Goal: Information Seeking & Learning: Find specific fact

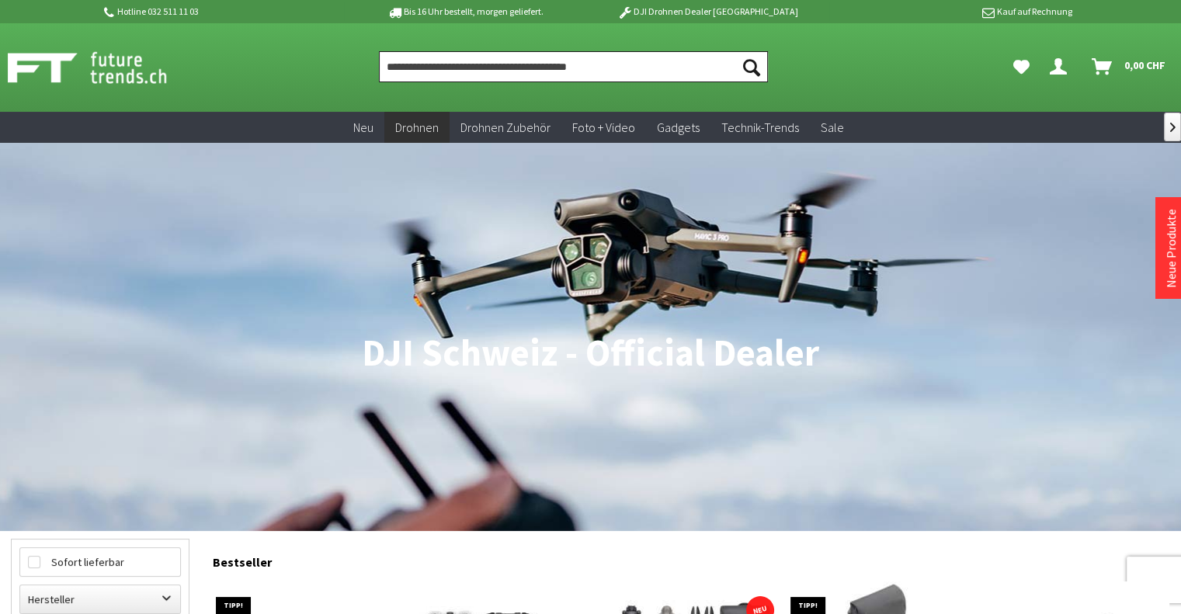
click at [437, 74] on input "Produkt, Marke, Kategorie, EAN, Artikelnummer…" at bounding box center [573, 66] width 388 height 31
paste input "**********"
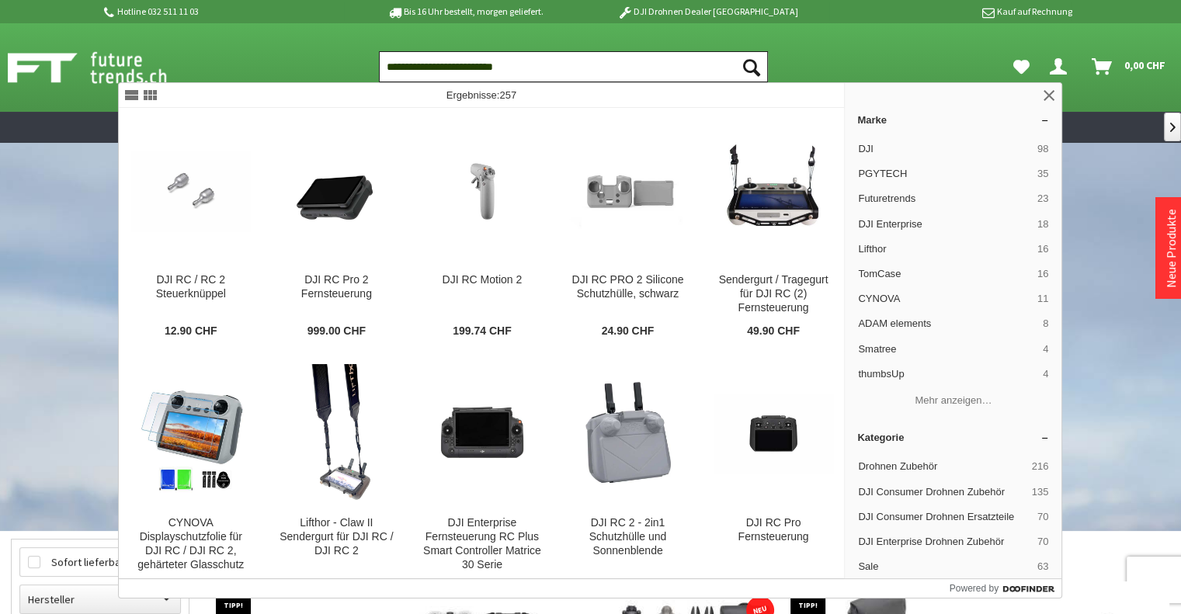
type input "**********"
click at [735, 51] on button "Suchen" at bounding box center [751, 66] width 33 height 31
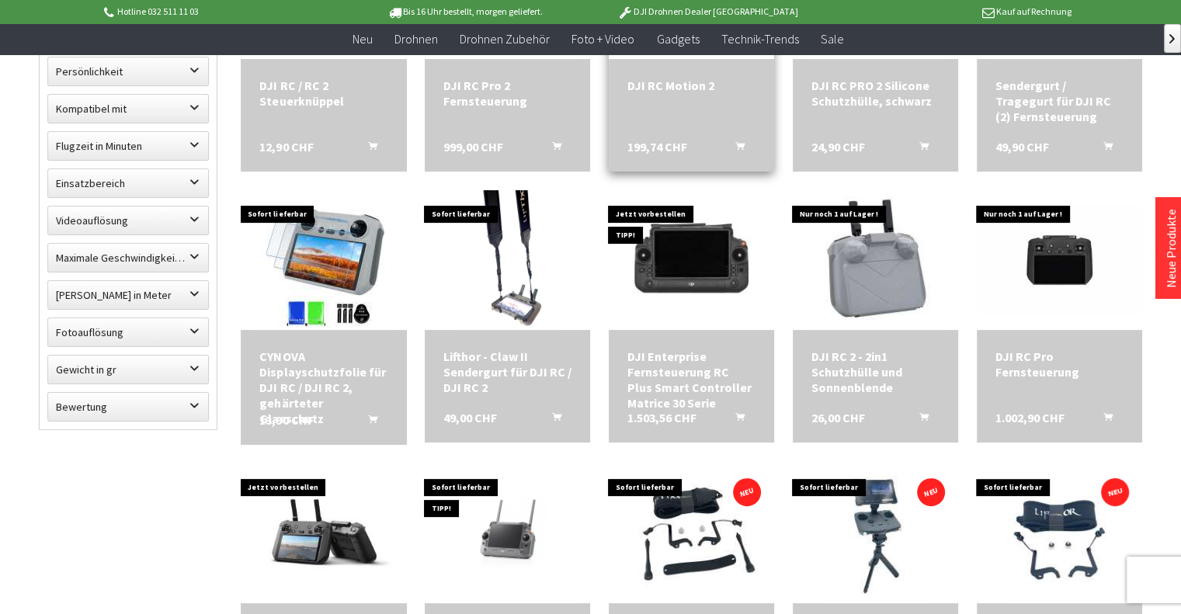
scroll to position [384, 0]
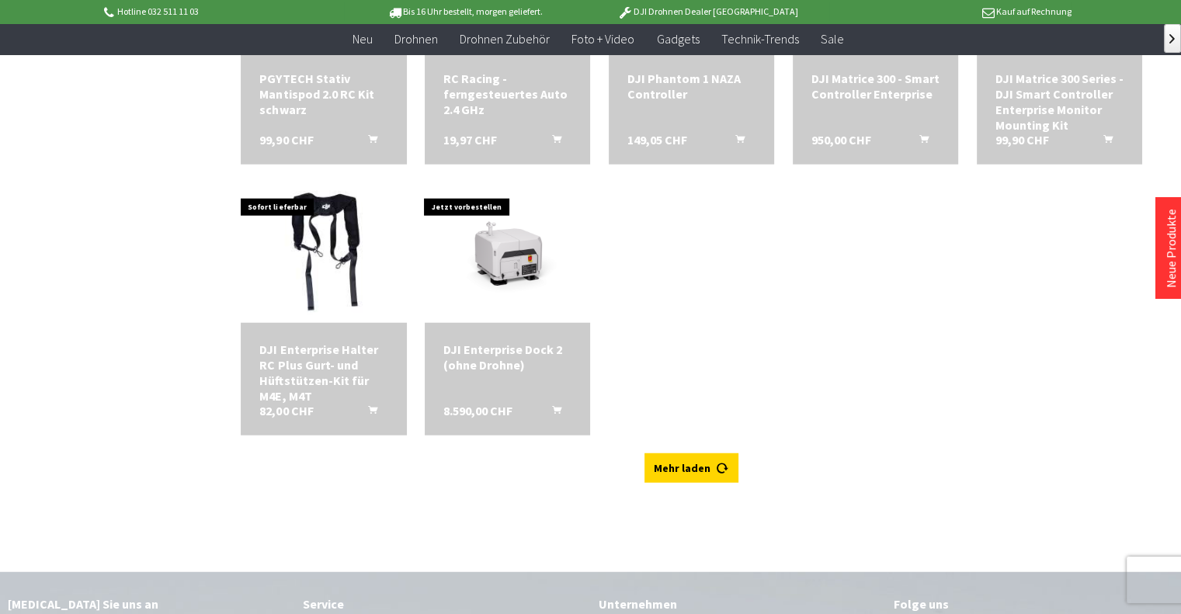
scroll to position [3907, 0]
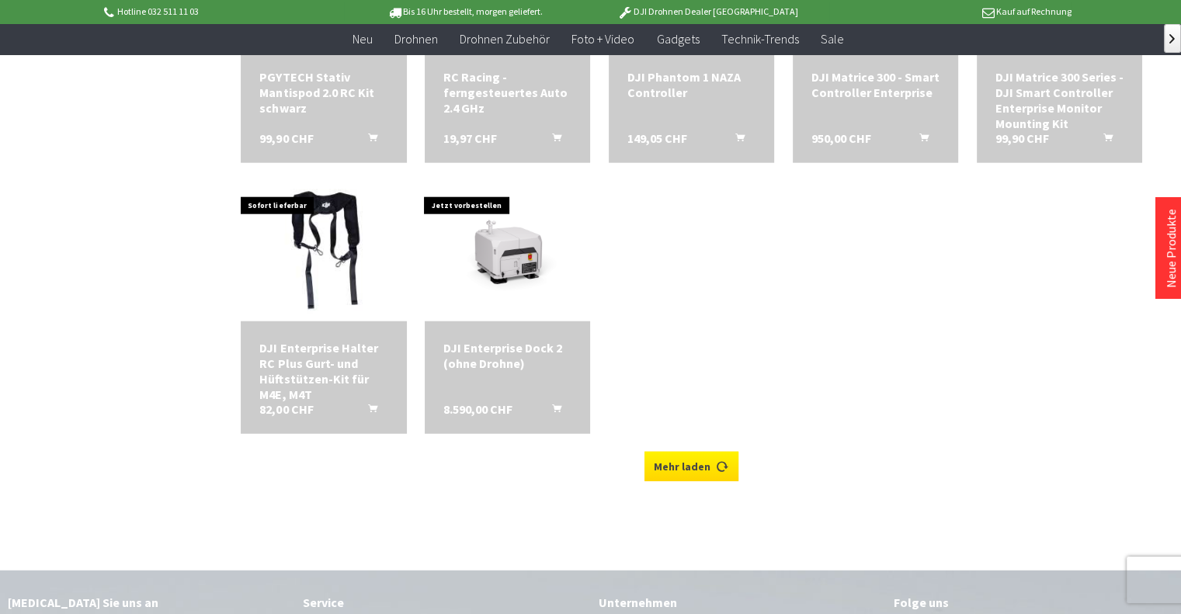
click at [702, 453] on link "Mehr laden" at bounding box center [691, 467] width 94 height 30
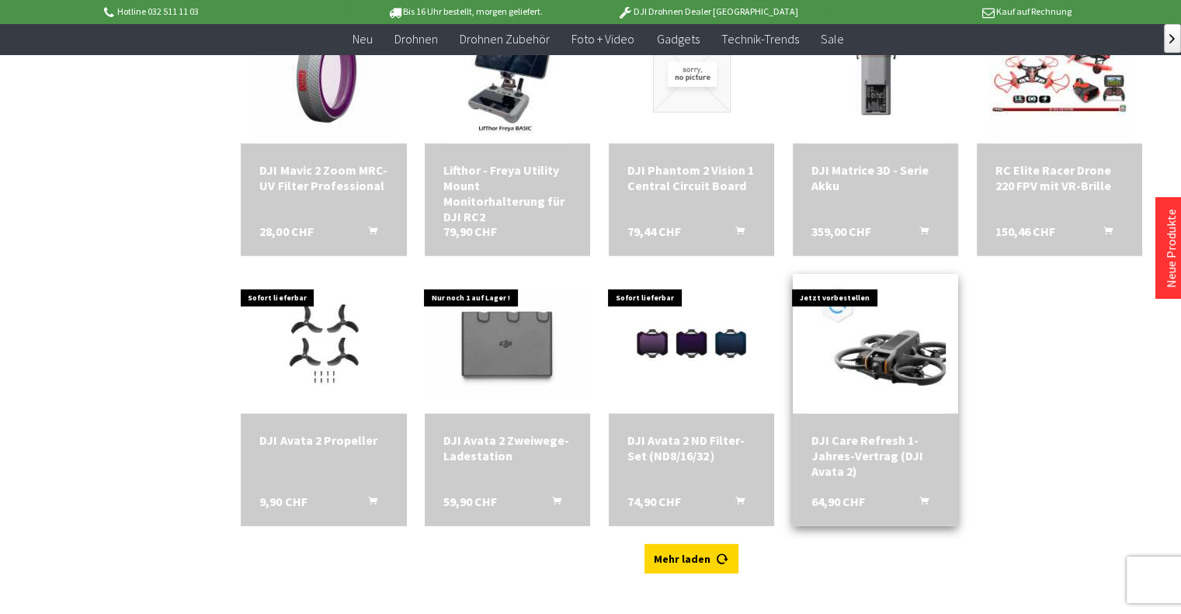
scroll to position [4357, 0]
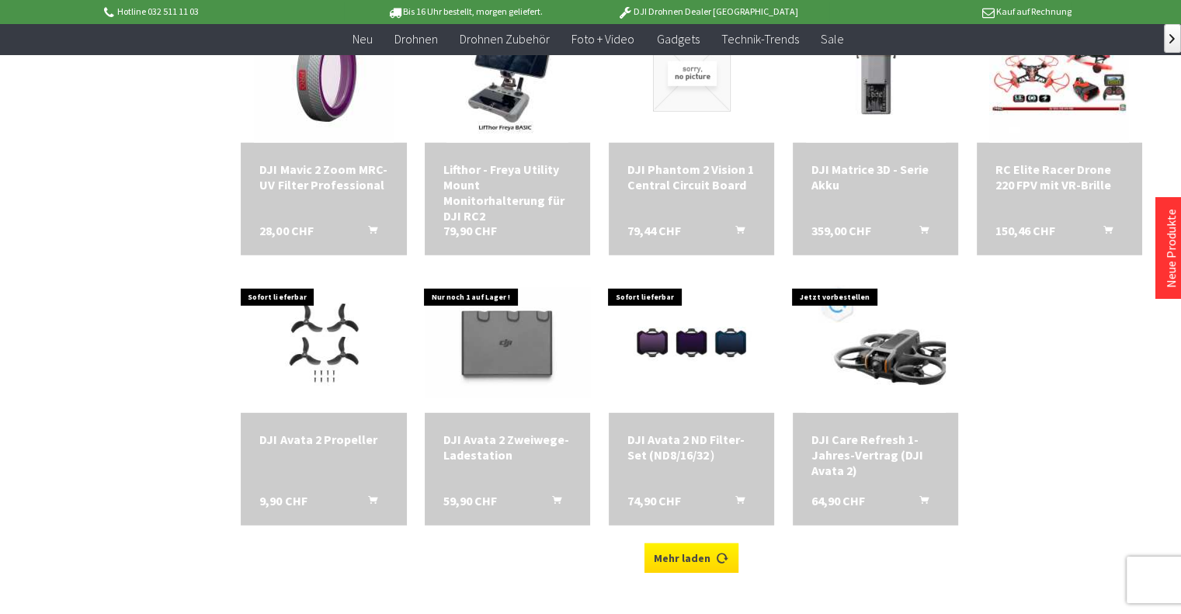
click at [691, 553] on link "Mehr laden" at bounding box center [691, 559] width 94 height 30
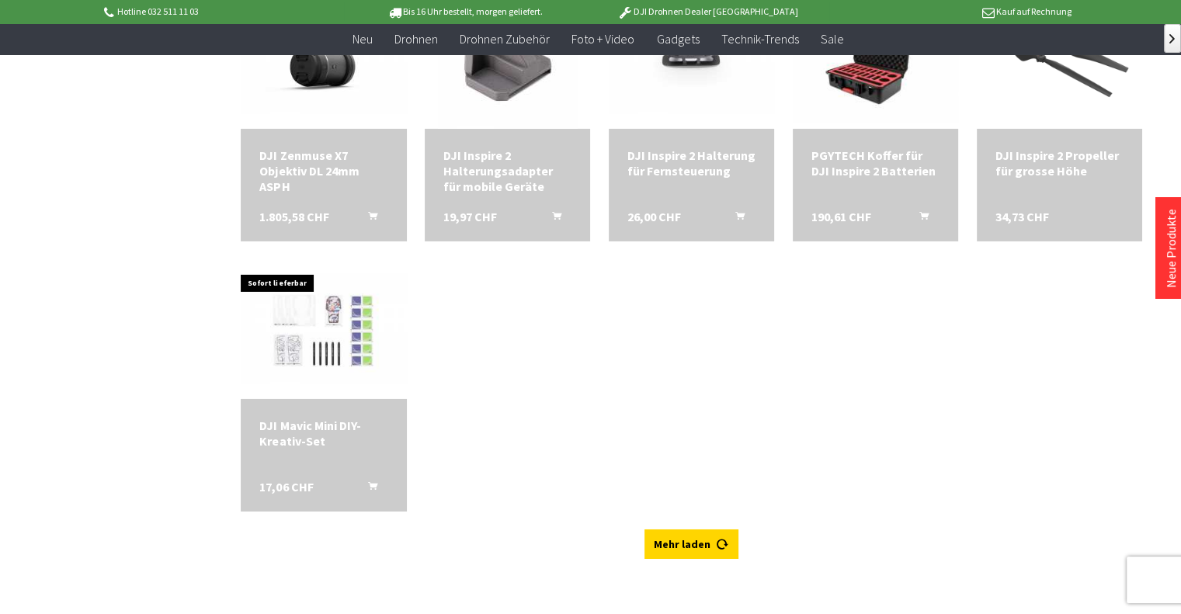
scroll to position [5205, 0]
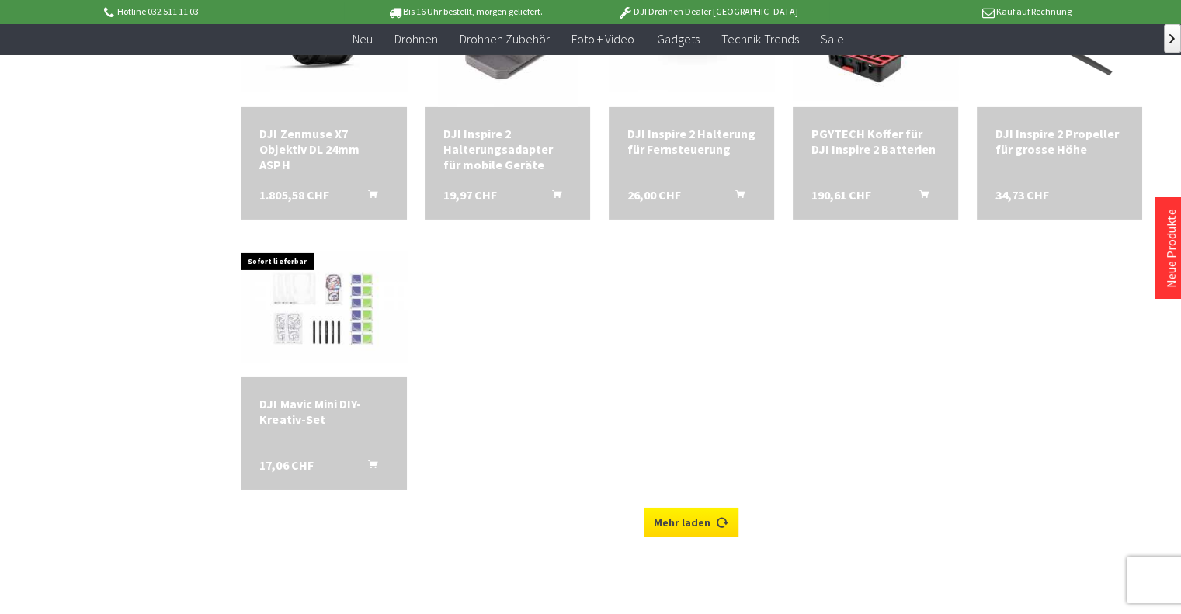
click at [693, 522] on link "Mehr laden" at bounding box center [691, 523] width 94 height 30
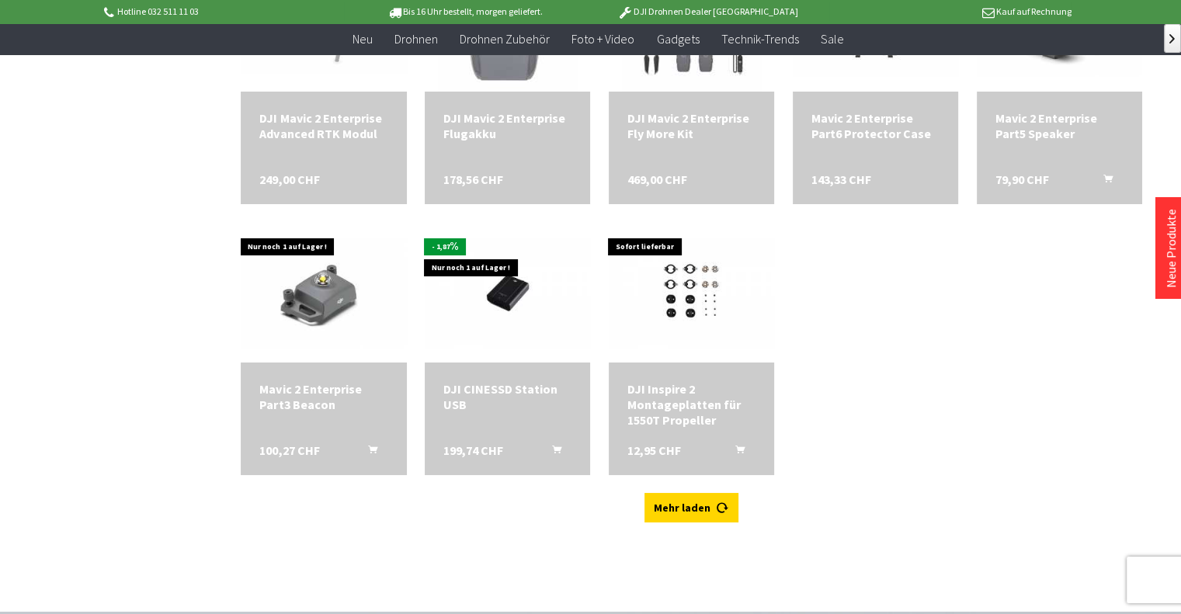
scroll to position [5763, 0]
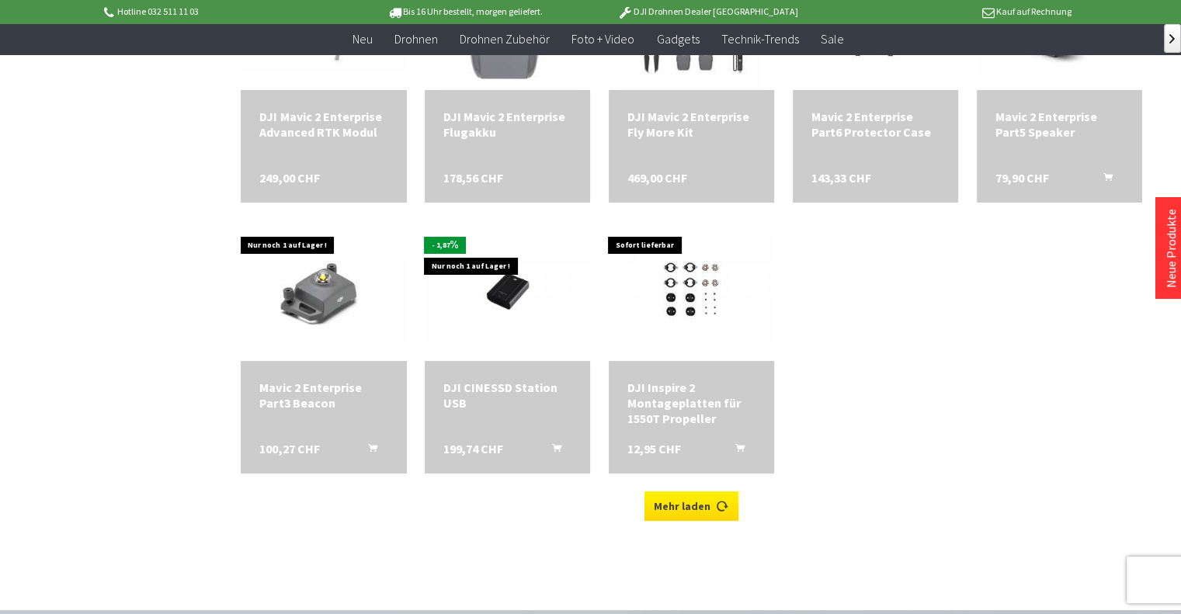
click at [702, 492] on link "Mehr laden" at bounding box center [691, 507] width 94 height 30
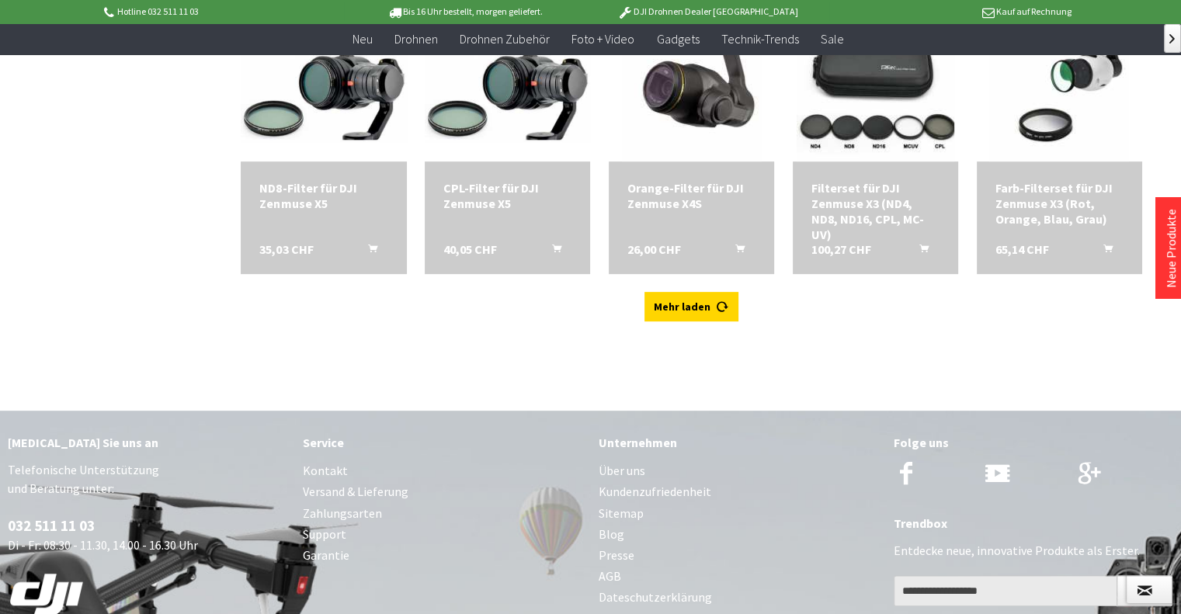
scroll to position [6513, 0]
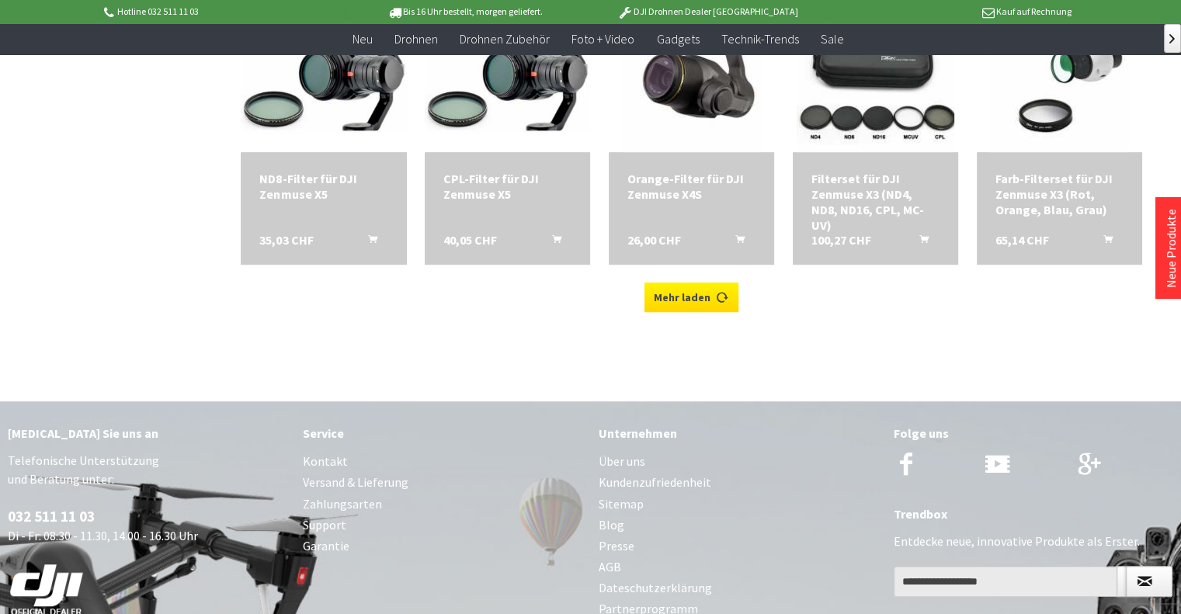
click at [681, 298] on link "Mehr laden" at bounding box center [691, 298] width 94 height 30
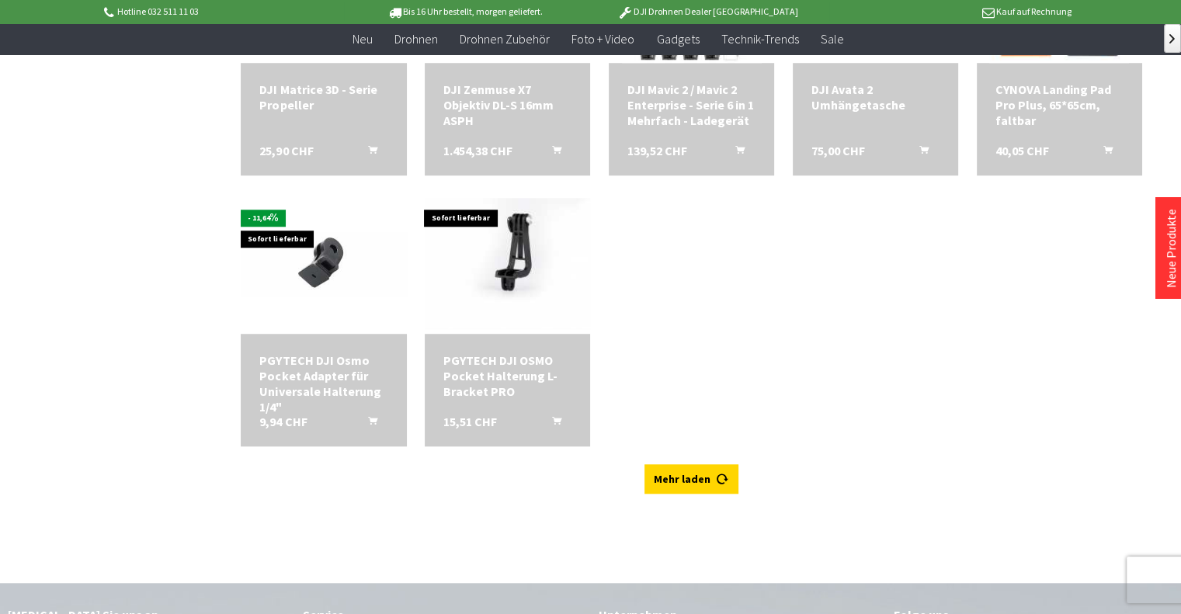
scroll to position [7145, 0]
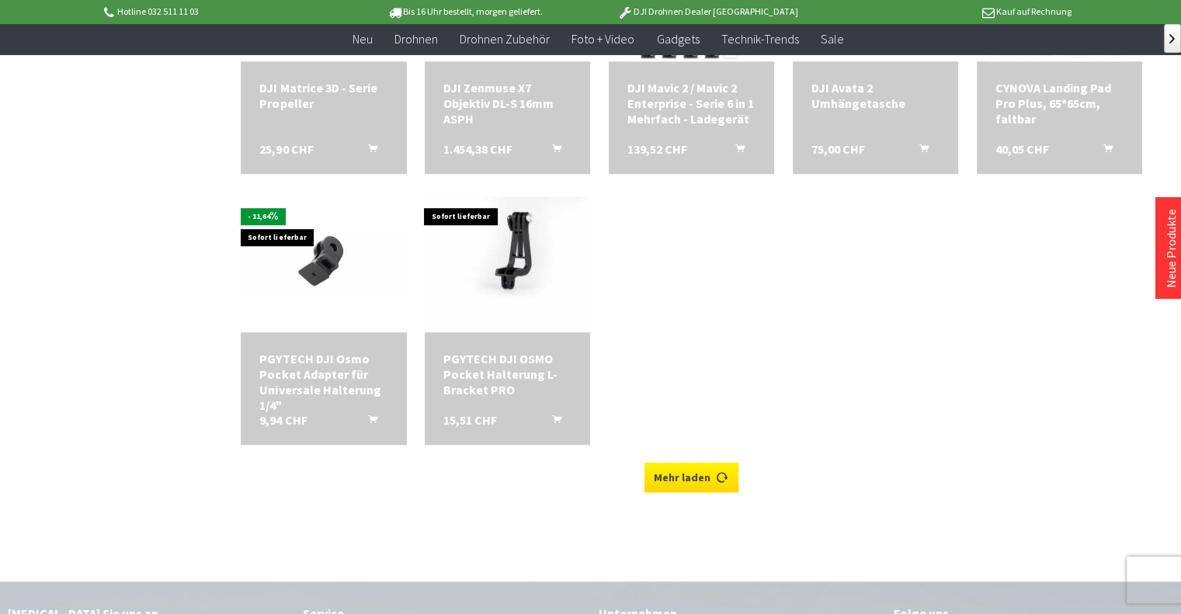
click at [697, 465] on link "Mehr laden" at bounding box center [691, 478] width 94 height 30
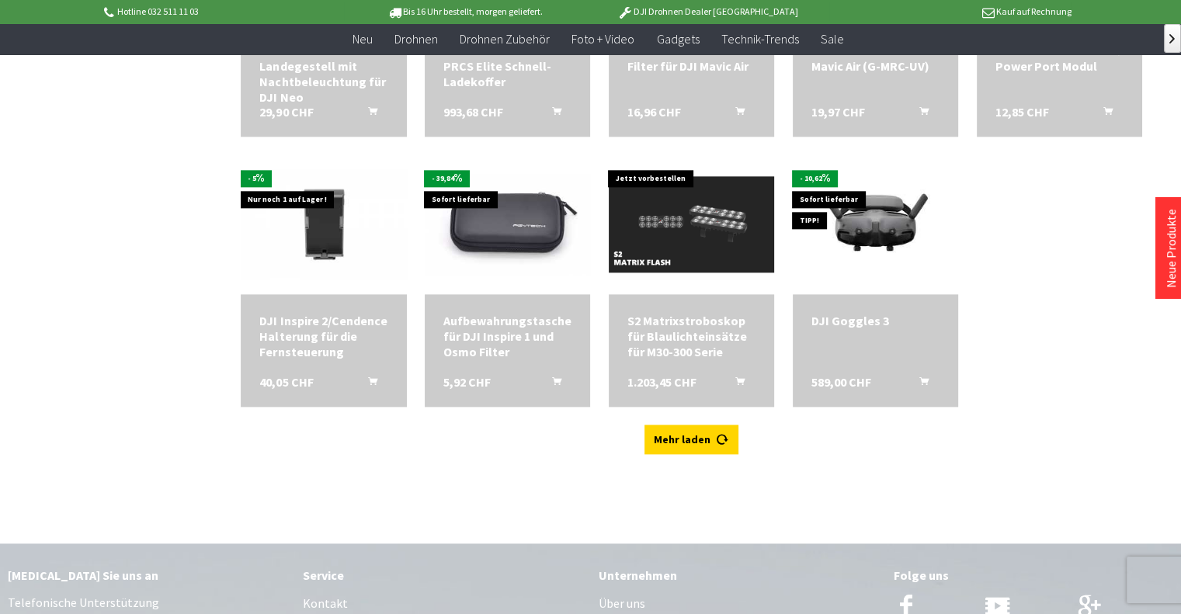
scroll to position [7724, 0]
click at [662, 431] on link "Mehr laden" at bounding box center [691, 440] width 94 height 30
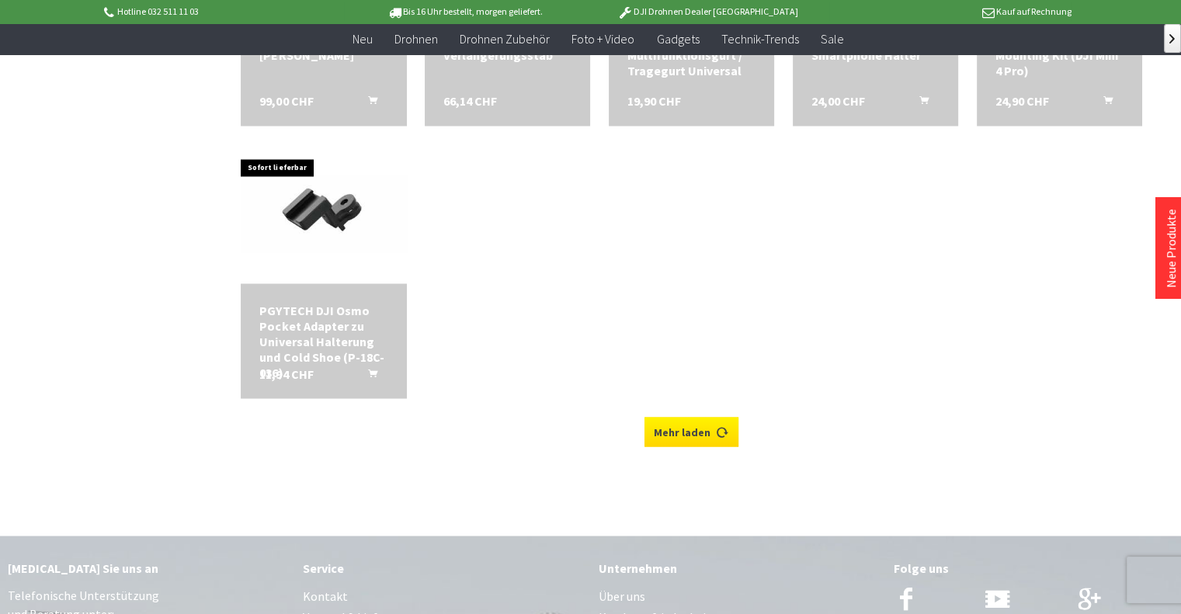
scroll to position [8566, 0]
click at [703, 416] on link "Mehr laden" at bounding box center [691, 431] width 94 height 30
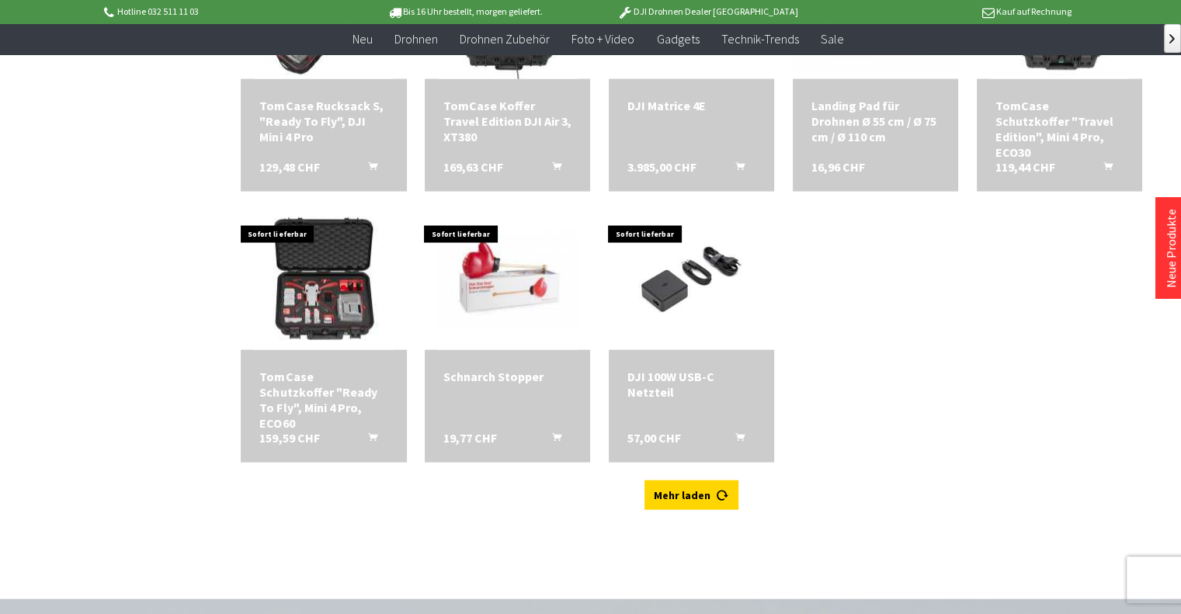
scroll to position [9051, 0]
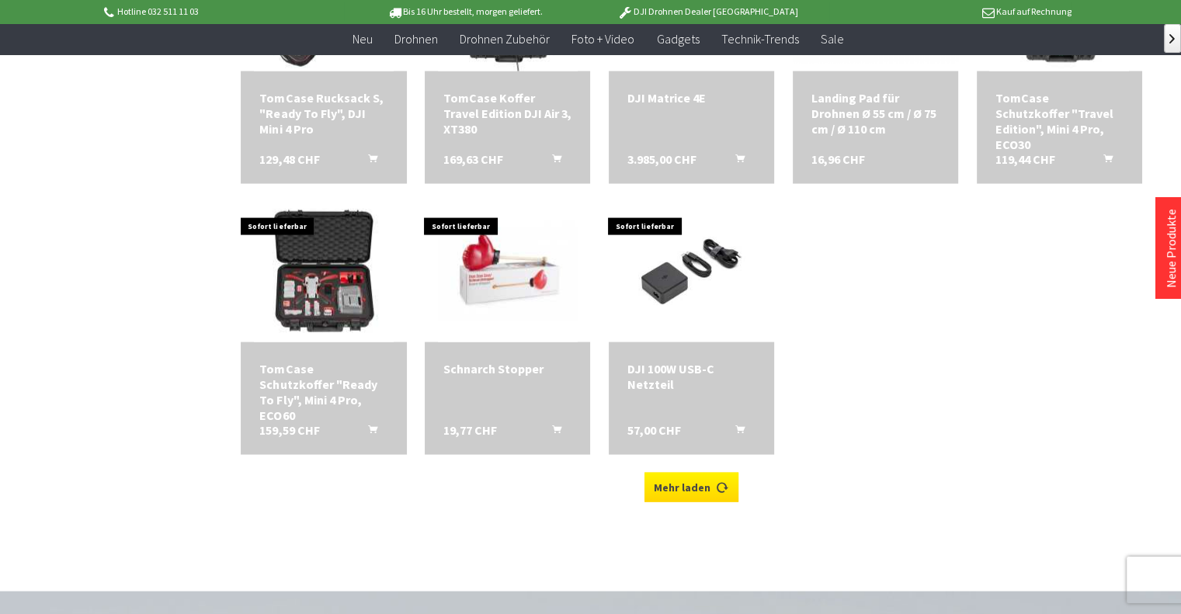
click at [696, 473] on link "Mehr laden" at bounding box center [691, 488] width 94 height 30
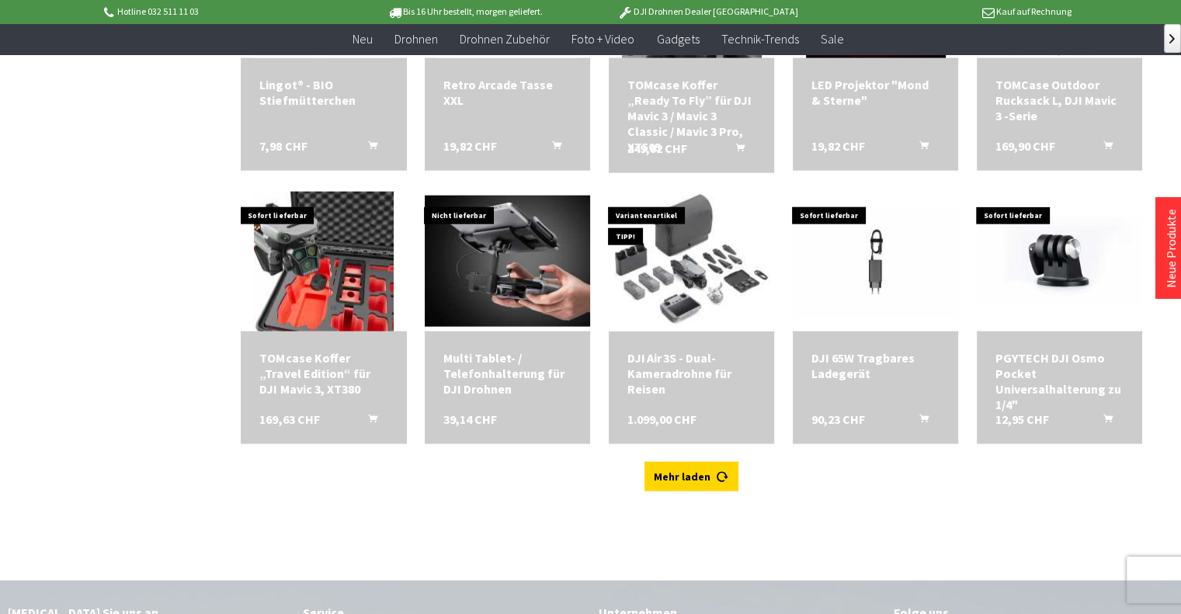
scroll to position [9659, 0]
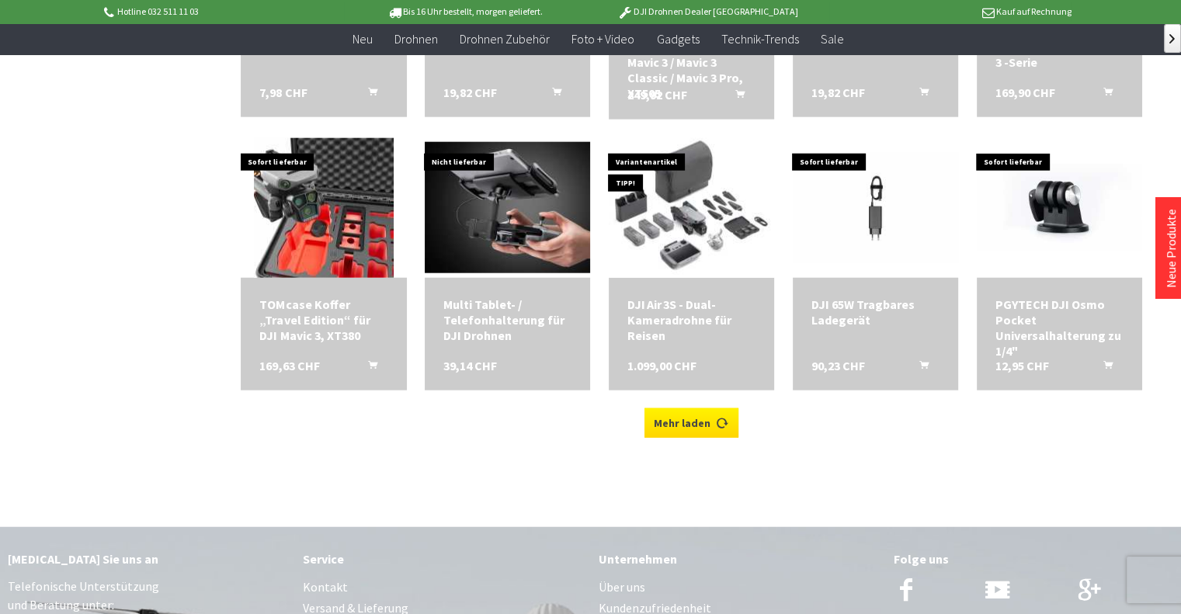
click at [699, 408] on link "Mehr laden" at bounding box center [691, 423] width 94 height 30
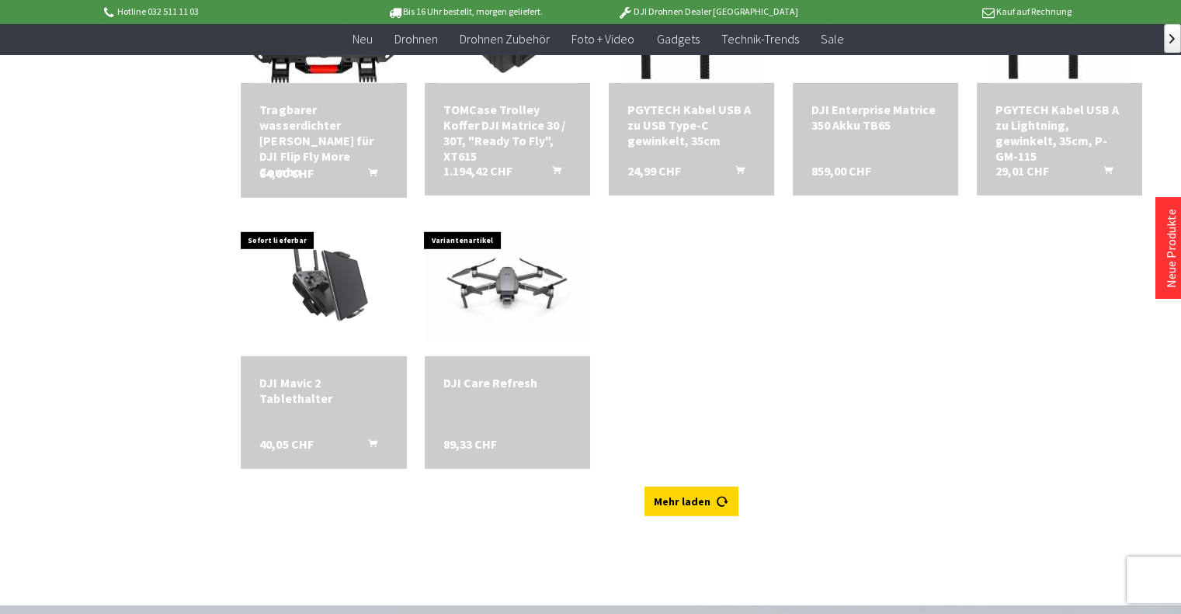
scroll to position [10396, 0]
click at [705, 486] on link "Mehr laden" at bounding box center [691, 501] width 94 height 30
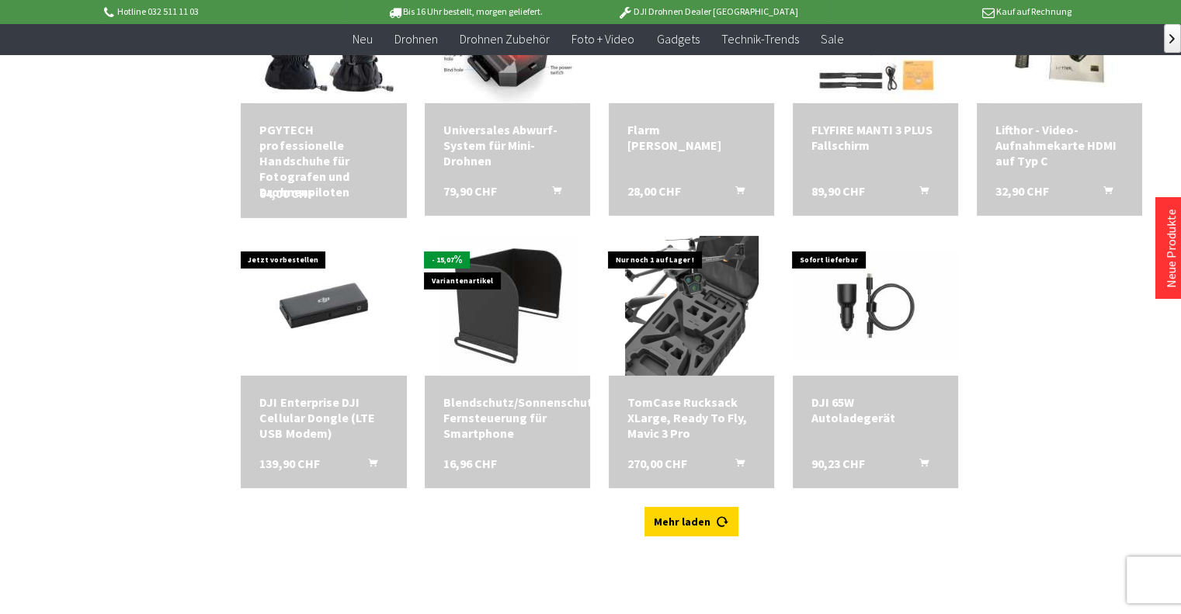
scroll to position [10920, 0]
click at [714, 506] on link "Mehr laden" at bounding box center [691, 521] width 94 height 30
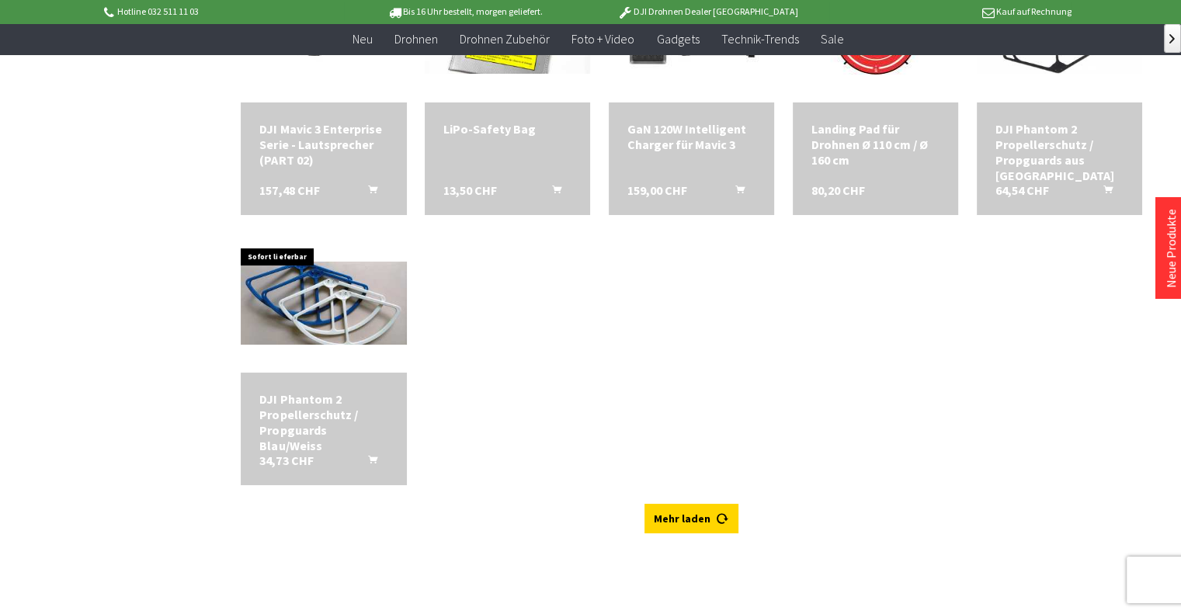
scroll to position [11736, 0]
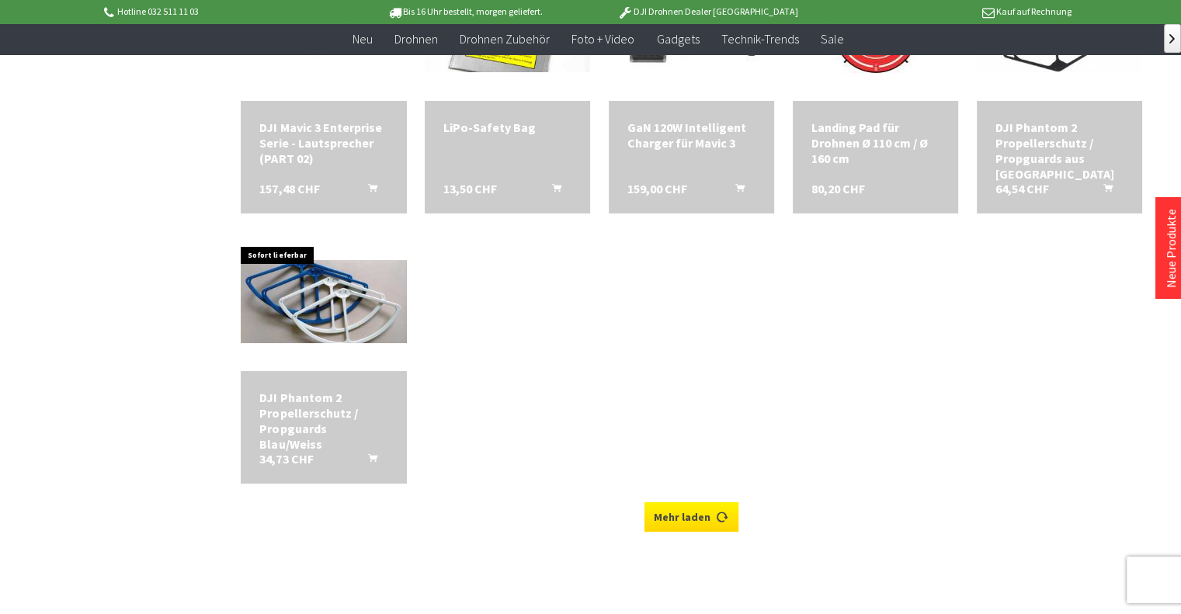
click at [690, 502] on link "Mehr laden" at bounding box center [691, 517] width 94 height 30
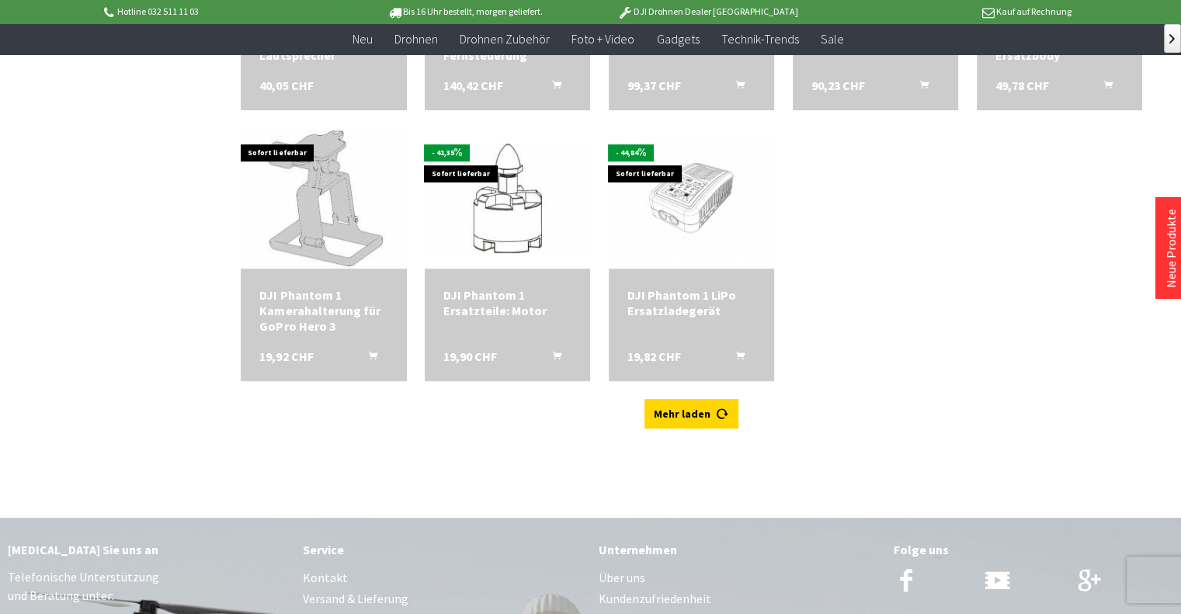
scroll to position [12380, 0]
click at [668, 399] on link "Mehr laden" at bounding box center [691, 414] width 94 height 30
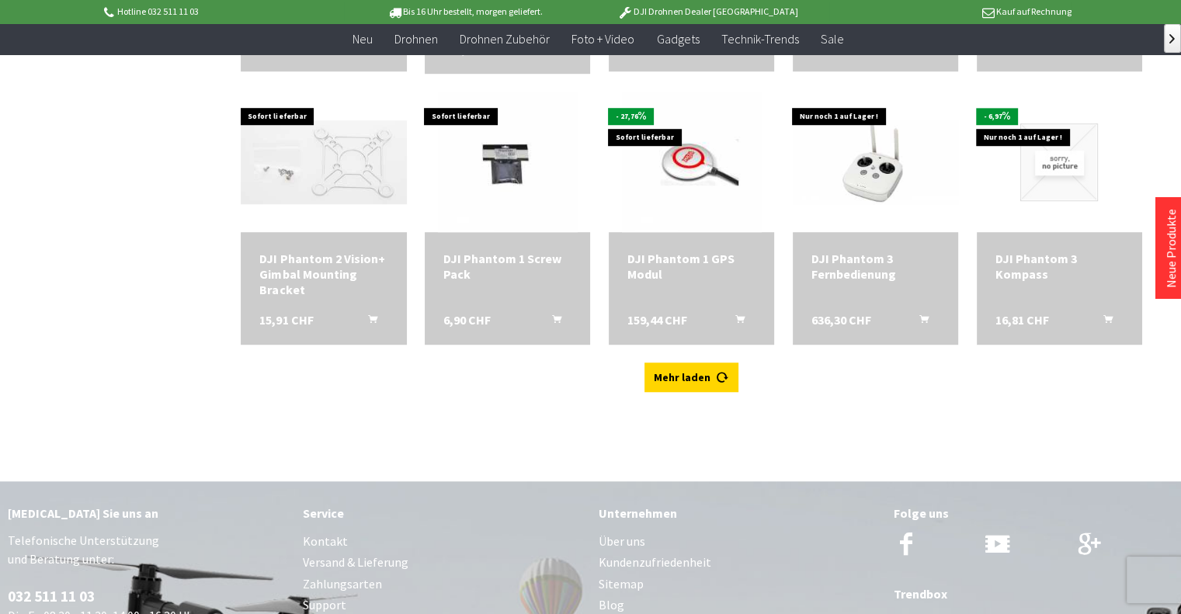
scroll to position [12963, 0]
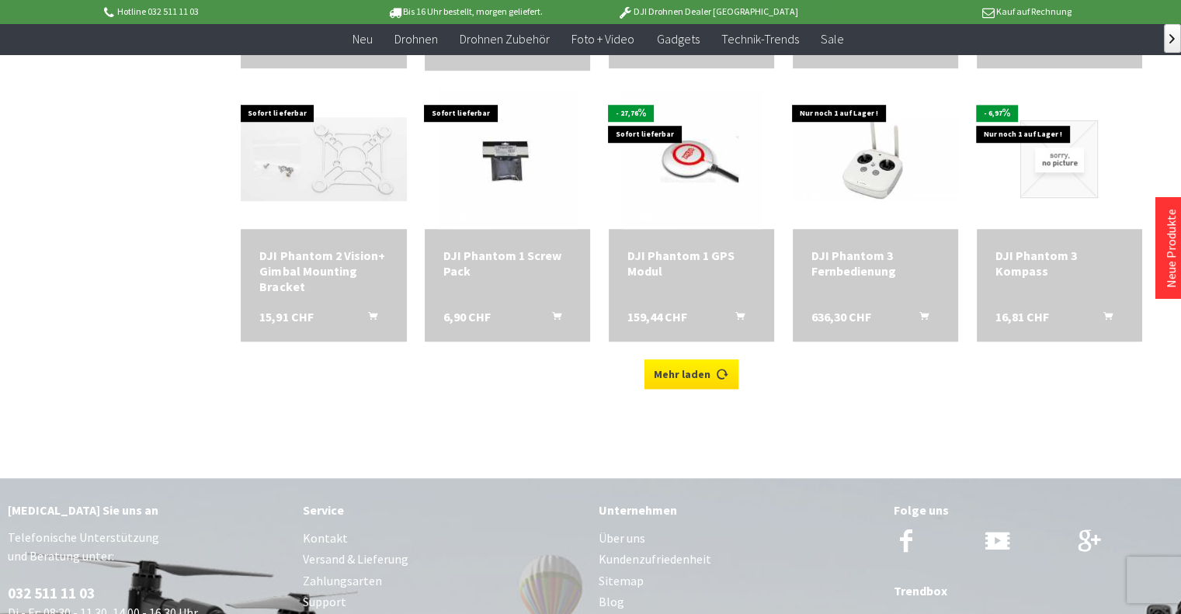
click at [703, 360] on link "Mehr laden" at bounding box center [691, 375] width 94 height 30
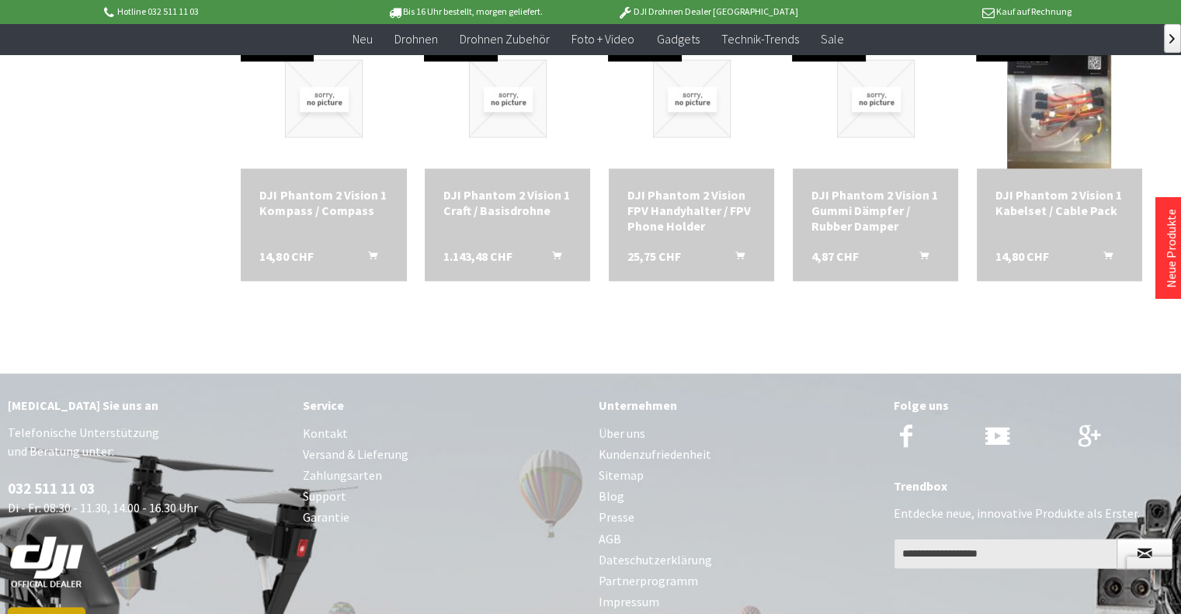
scroll to position [13579, 0]
